Goal: Transaction & Acquisition: Book appointment/travel/reservation

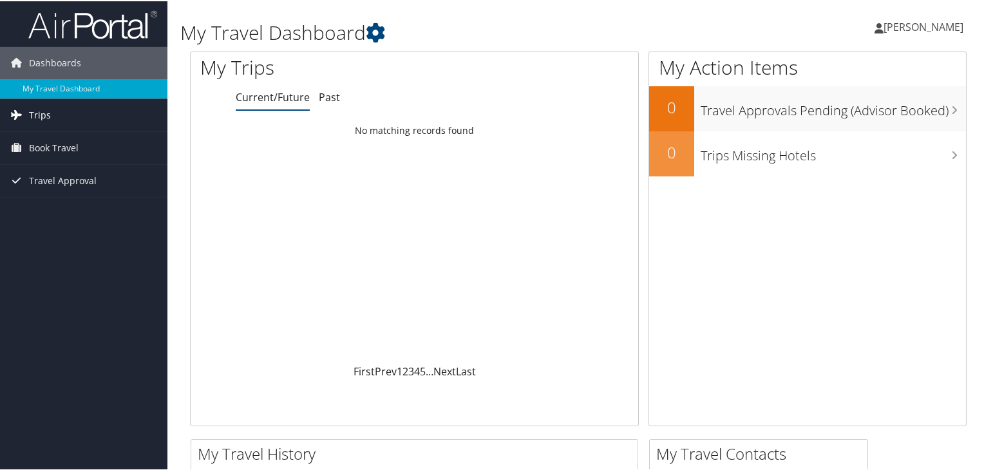
click at [39, 112] on span "Trips" at bounding box center [40, 114] width 22 height 32
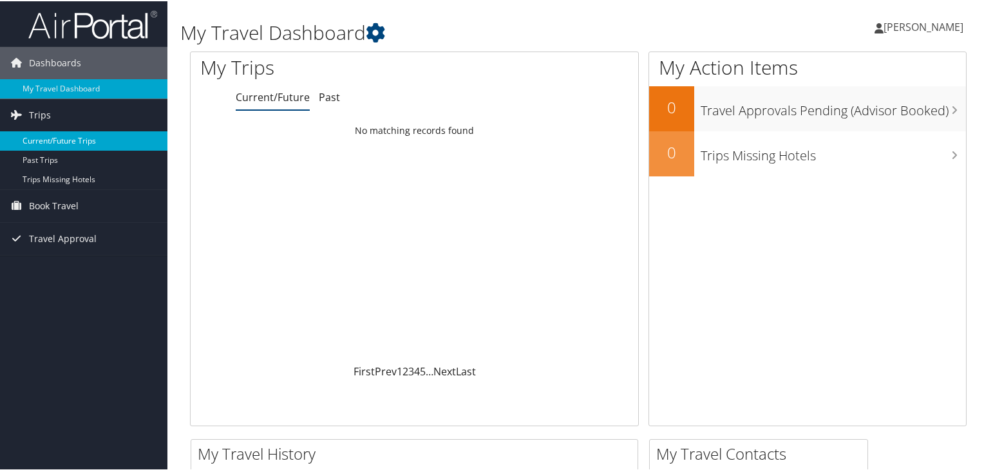
click at [43, 137] on link "Current/Future Trips" at bounding box center [83, 139] width 167 height 19
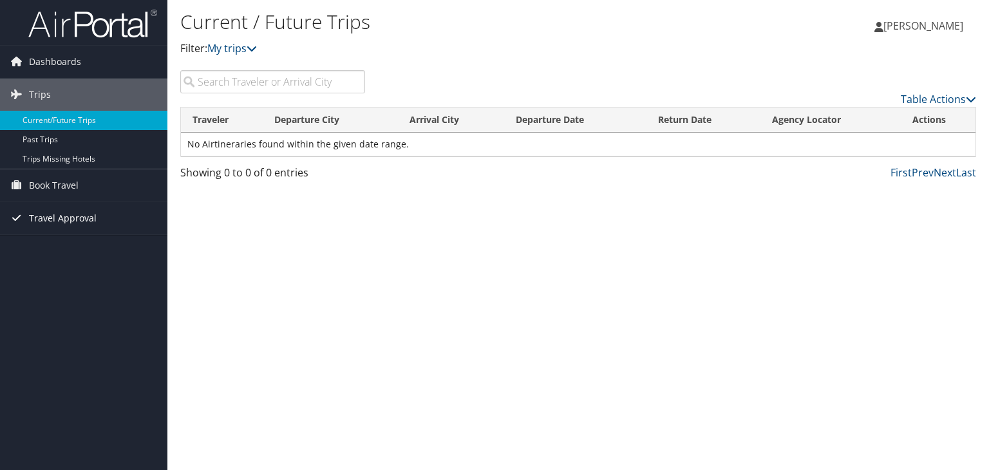
click at [73, 220] on span "Travel Approval" at bounding box center [63, 218] width 68 height 32
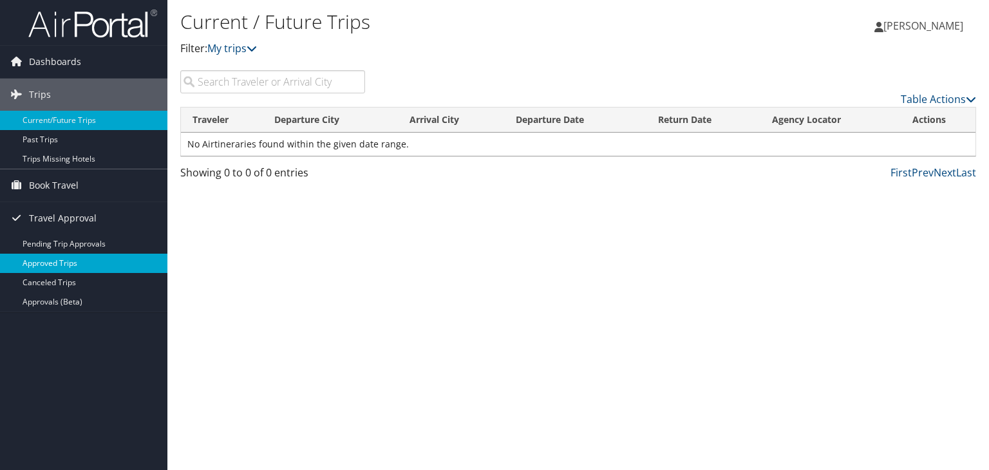
click at [50, 267] on link "Approved Trips" at bounding box center [83, 263] width 167 height 19
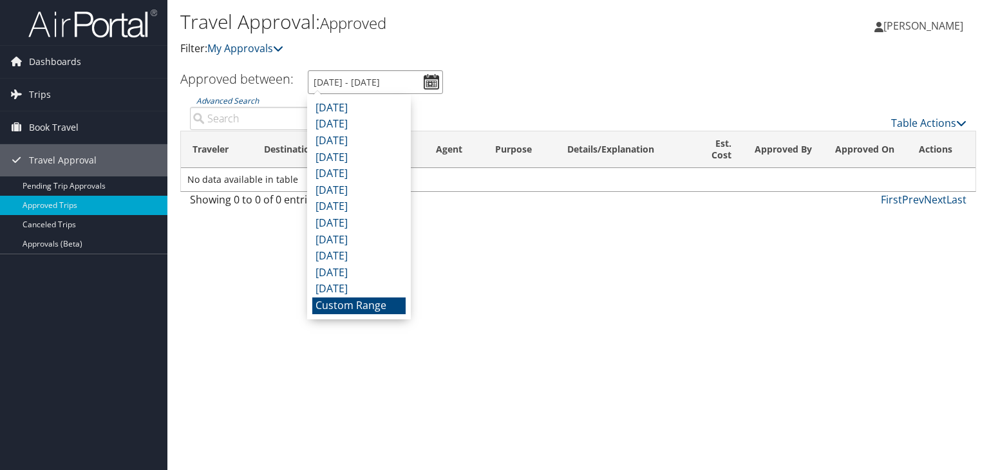
click at [430, 78] on input "[DATE] - [DATE]" at bounding box center [375, 82] width 135 height 24
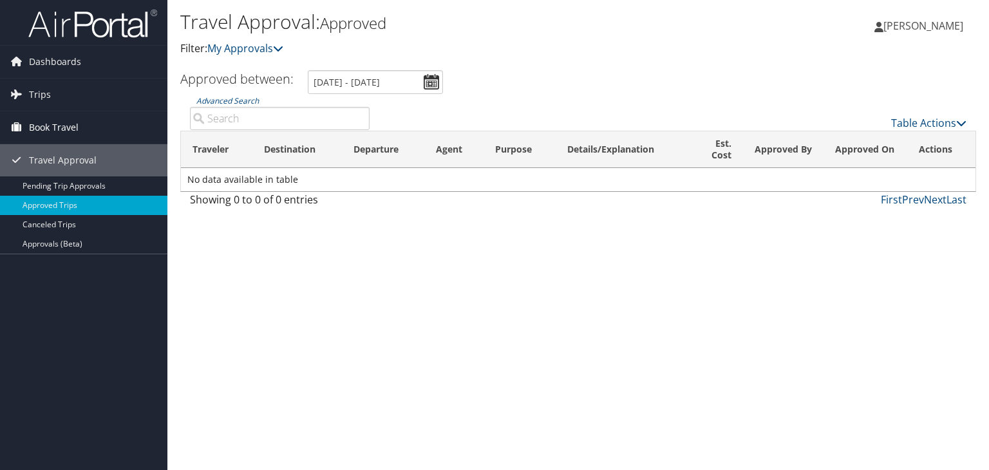
click at [57, 129] on span "Book Travel" at bounding box center [54, 127] width 50 height 32
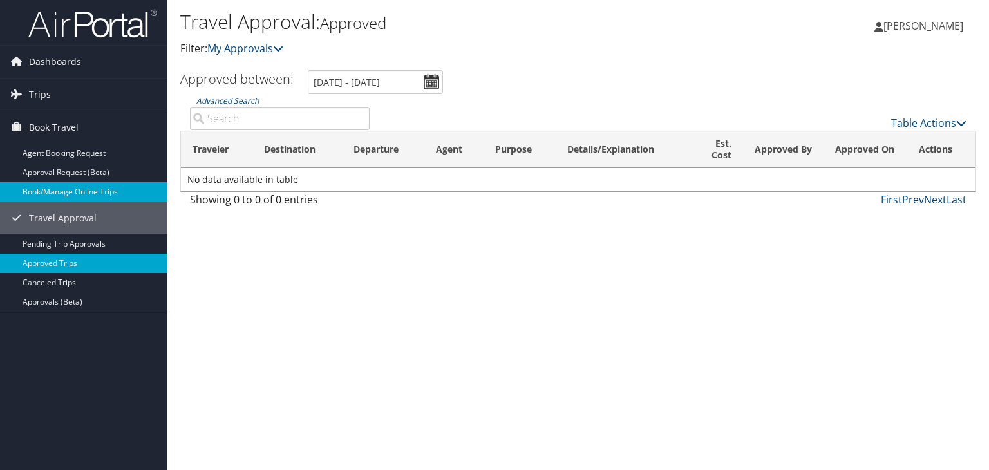
click at [63, 195] on link "Book/Manage Online Trips" at bounding box center [83, 191] width 167 height 19
